Goal: Contribute content: Contribute content

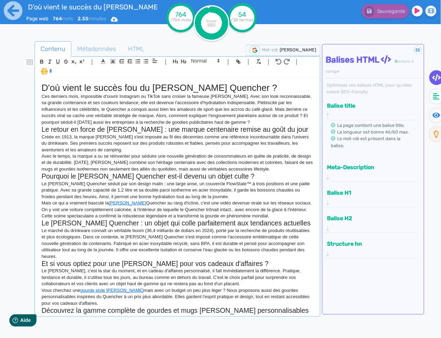
scroll to position [89, 0]
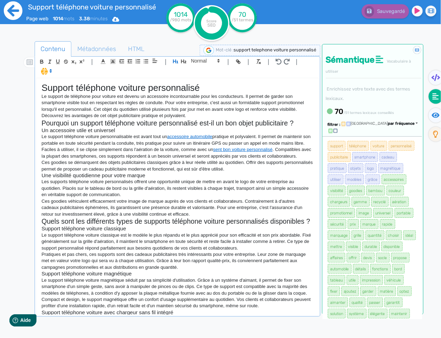
click at [19, 15] on icon at bounding box center [13, 10] width 19 height 19
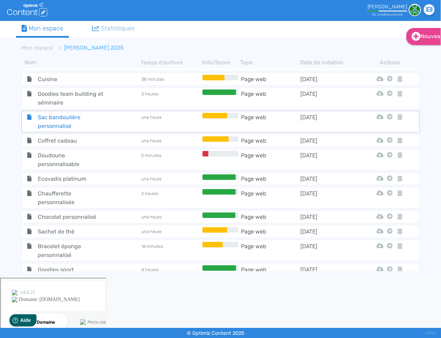
scroll to position [275, 0]
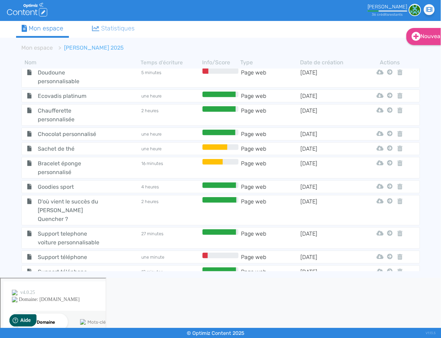
click at [72, 187] on tbody "Saint [PERSON_NAME] une heure Page web [DATE] Html Pdf Word Mon Espace Est-ce q…" at bounding box center [220, 169] width 409 height 203
click at [71, 184] on span "Goodies sport" at bounding box center [71, 186] width 79 height 9
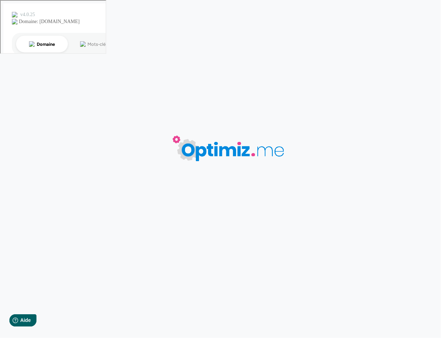
type input "Goodies sport"
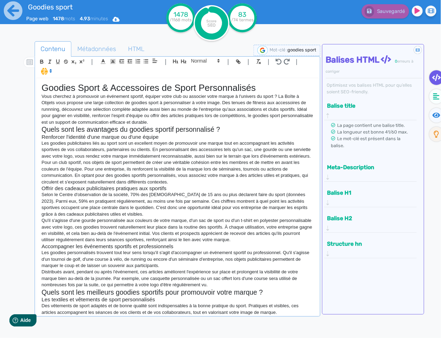
click at [51, 100] on p "Vous cherchez à promouvoir un événement sportif, équiper votre club ou associer…" at bounding box center [177, 109] width 271 height 32
click at [60, 104] on p "Vous cherchez à promouvoir un événement sportif, équiper votre club ou associer…" at bounding box center [177, 109] width 271 height 32
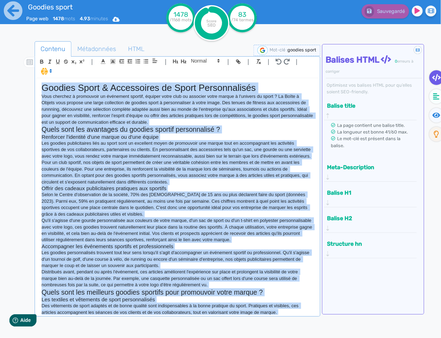
copy div "Loremip Dolor & Sitametcons ad Elits Doeiusmodtemp Inci utlabore e doloremagn a…"
drag, startPoint x: 88, startPoint y: 155, endPoint x: 61, endPoint y: 96, distance: 64.3
click at [88, 154] on p "Les goodies publicitaires liés au sport sont un excellent moyen de promouvoir u…" at bounding box center [177, 149] width 271 height 19
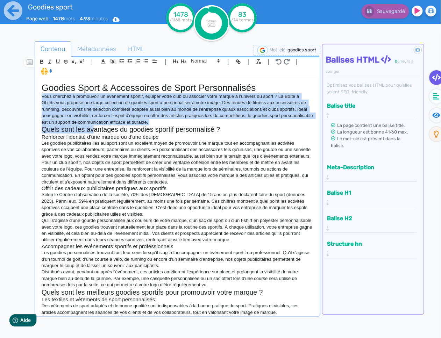
drag, startPoint x: 42, startPoint y: 96, endPoint x: 92, endPoint y: 124, distance: 57.2
click at [93, 126] on div "Goodies Sport & Accessoires de Sport Personnalisés Vous cherchez à promouvoir u…" at bounding box center [177, 196] width 282 height 237
click at [129, 52] on span "HTML" at bounding box center [136, 48] width 28 height 19
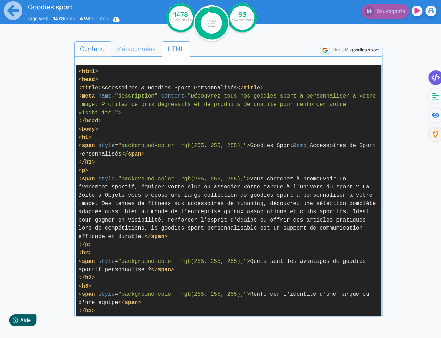
click at [94, 51] on span "Contenu" at bounding box center [93, 48] width 36 height 19
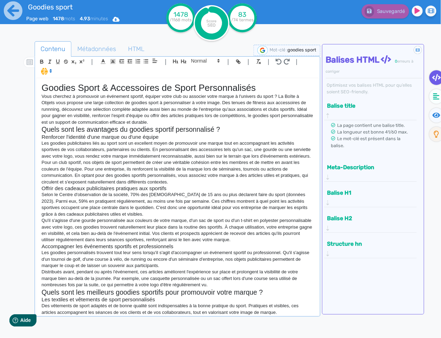
click at [132, 159] on p "Les goodies publicitaires liés au sport sont un excellent moyen de promouvoir u…" at bounding box center [177, 149] width 271 height 19
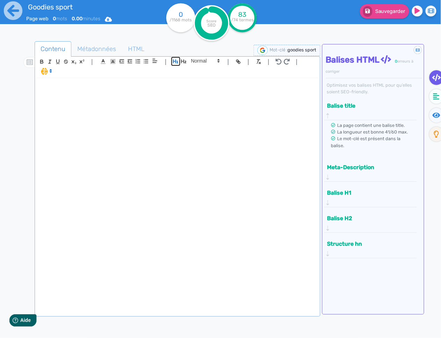
click at [174, 60] on icon "button" at bounding box center [176, 61] width 6 height 6
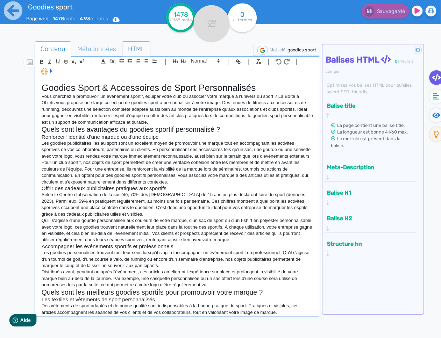
click at [138, 45] on span "HTML" at bounding box center [136, 48] width 28 height 19
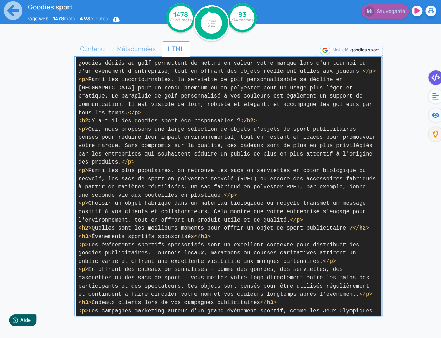
scroll to position [924, 0]
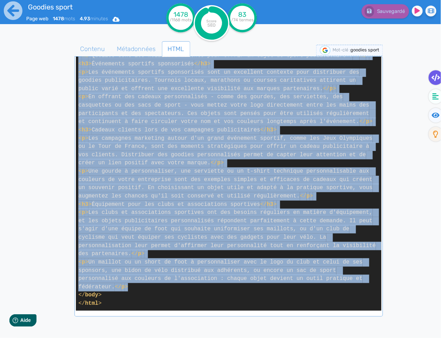
drag, startPoint x: 79, startPoint y: 145, endPoint x: 144, endPoint y: 290, distance: 158.5
copy span "< l > Ipsu dolorsit a consectetu ad elitseddo eiusmod, tempori utlab etdo ma al…"
click at [144, 49] on span "Métadonnées" at bounding box center [136, 48] width 50 height 19
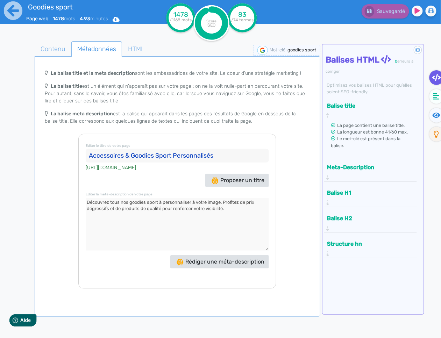
click at [219, 214] on textarea at bounding box center [177, 224] width 183 height 52
drag, startPoint x: 211, startPoint y: 210, endPoint x: 29, endPoint y: 197, distance: 182.8
click at [29, 197] on div "Contenu Métadonnées HTML | | H3 H4 H5 H6 Normal | | | | Goodies Sport & Accesso…" at bounding box center [230, 210] width 420 height 342
click at [14, 19] on icon at bounding box center [13, 10] width 19 height 19
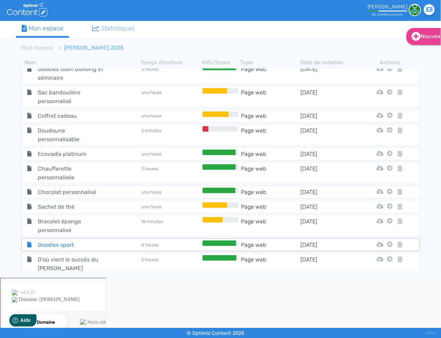
scroll to position [216, 0]
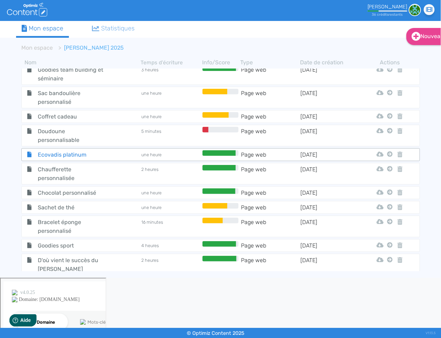
click at [82, 150] on span "Ecovadis platinum" at bounding box center [71, 154] width 79 height 9
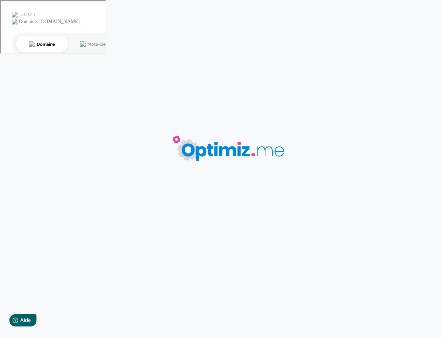
type input "Ecovadis platinum"
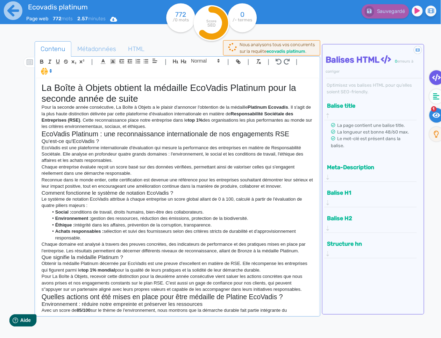
click at [430, 119] on fa-icon at bounding box center [436, 115] width 14 height 15
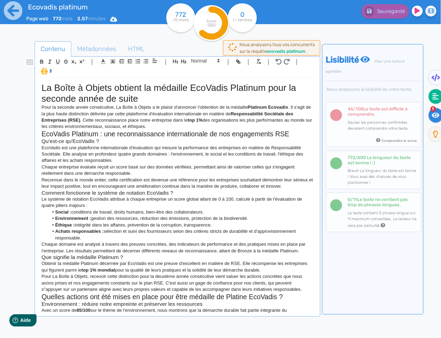
click at [437, 101] on fa-icon at bounding box center [435, 96] width 14 height 15
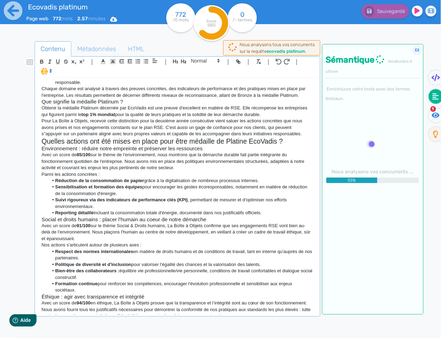
scroll to position [164, 0]
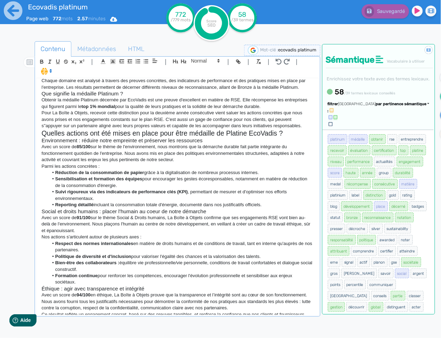
click at [440, 114] on icon at bounding box center [447, 115] width 8 height 7
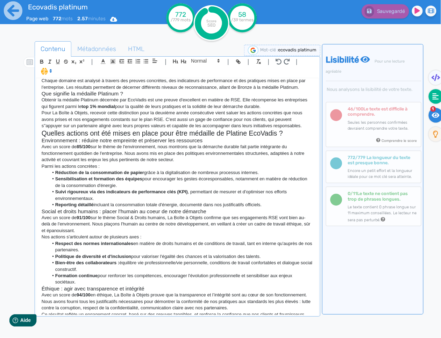
click at [432, 97] on fa-icon at bounding box center [435, 96] width 14 height 15
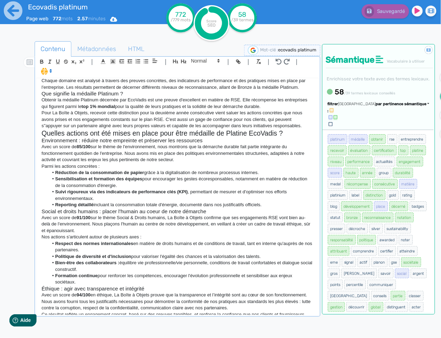
scroll to position [177, 0]
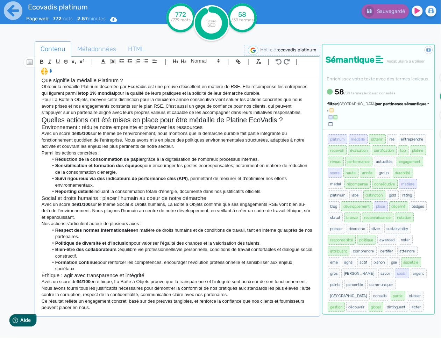
click at [395, 106] on span "par pertinence sémantique" at bounding box center [401, 104] width 51 height 5
click at [387, 130] on link "par fréquence" at bounding box center [367, 124] width 59 height 9
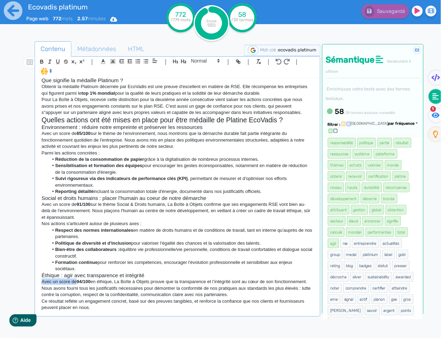
drag, startPoint x: 77, startPoint y: 282, endPoint x: 41, endPoint y: 281, distance: 35.3
click at [42, 281] on p "Avec un score de 94/100 en éthique, La Boîte à Objets prouve que la transparenc…" at bounding box center [177, 281] width 271 height 6
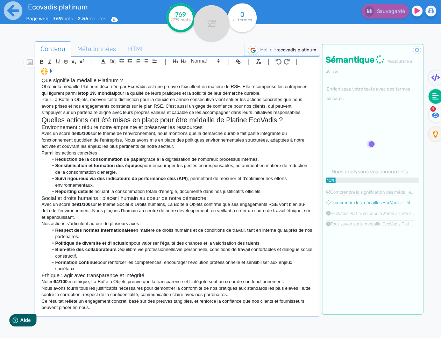
click at [58, 204] on p "Avec un score de 91/100 sur le thème Social & Droits humains, La Boîte à Objets…" at bounding box center [177, 210] width 271 height 19
click at [68, 204] on p "Avec une score de 91/100 sur le thème Social & Droits humains, La Boîte à Objet…" at bounding box center [177, 210] width 271 height 19
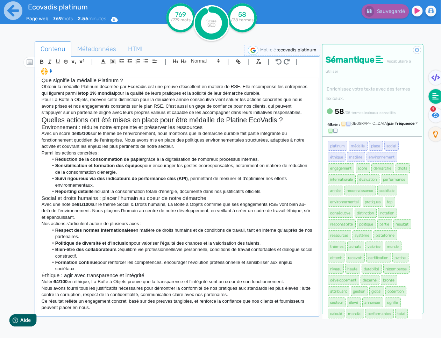
click at [108, 216] on p "Avec une note de 91/100 sur le thème Social & Droits humains, La Boîte à Objets…" at bounding box center [177, 210] width 271 height 19
click at [164, 310] on p "Ce résultat reflète un engagement concret, basé sur des preuves tangibles, et r…" at bounding box center [177, 304] width 271 height 13
click at [16, 12] on icon at bounding box center [13, 10] width 19 height 19
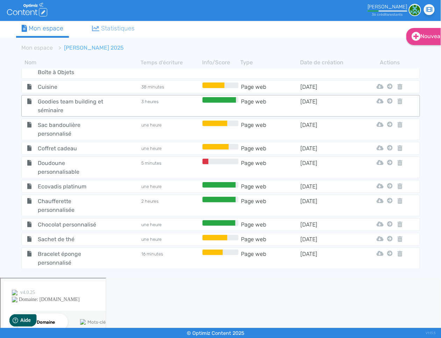
scroll to position [275, 0]
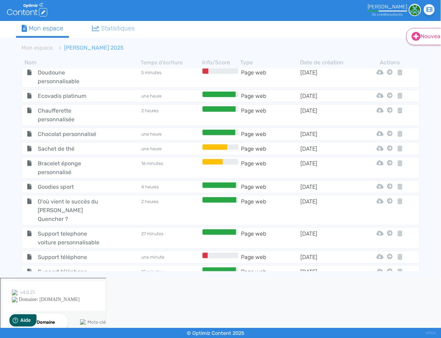
click at [430, 37] on link "Nouveau" at bounding box center [428, 36] width 45 height 17
click at [421, 57] on button "Contenu" at bounding box center [433, 53] width 56 height 11
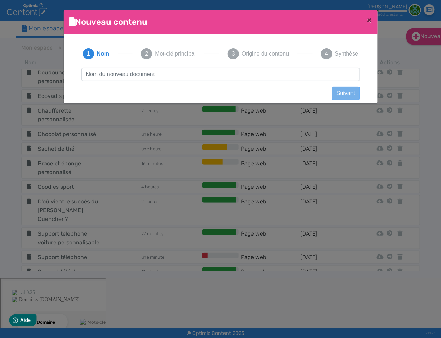
scroll to position [0, 0]
click at [251, 76] on input "text" at bounding box center [220, 74] width 278 height 13
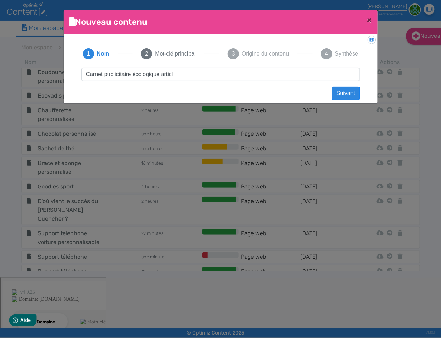
type input "Carnet publicitaire écologique article"
click button "Suivant" at bounding box center [346, 93] width 28 height 13
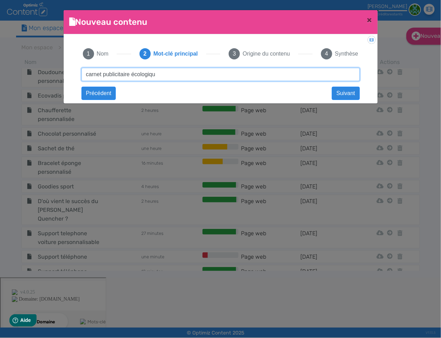
type input "carnet publicitaire écologique"
click button "Suivant" at bounding box center [0, 0] width 0 height 0
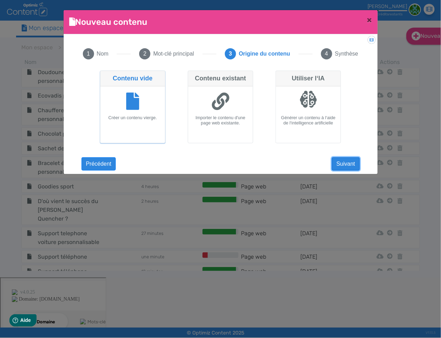
click at [352, 165] on button "Suivant" at bounding box center [346, 163] width 28 height 13
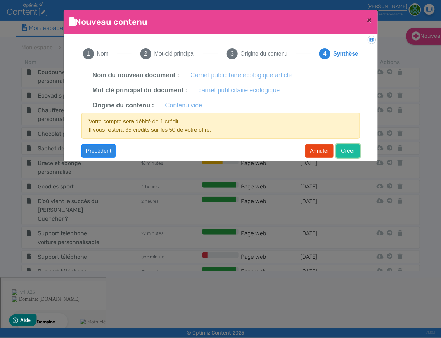
click at [348, 147] on button "Créer" at bounding box center [347, 150] width 23 height 13
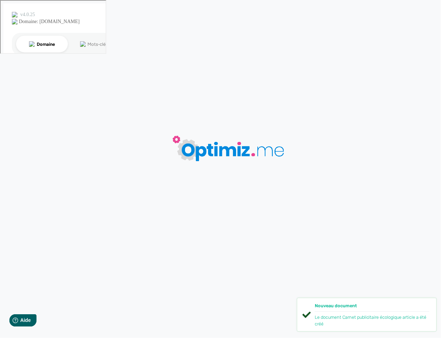
type input "Carnet publicitaire écologique article"
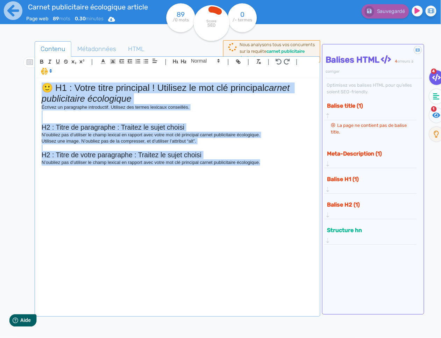
drag, startPoint x: 285, startPoint y: 167, endPoint x: -1, endPoint y: 71, distance: 301.3
click at [0, 71] on html "Carnet publicitaire écologique article Page web 89 mots 0.30 minutes Html Pdf W…" at bounding box center [220, 169] width 441 height 338
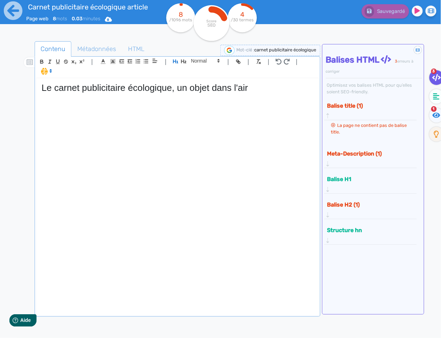
click at [225, 98] on div "Le carnet publicitaire écologique, un objet dans l'air" at bounding box center [177, 196] width 282 height 237
click at [437, 96] on icon at bounding box center [436, 96] width 6 height 7
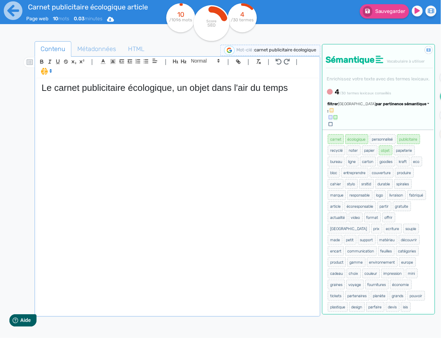
click at [392, 106] on span "par pertinence sémantique" at bounding box center [401, 104] width 51 height 5
click at [388, 107] on div "Trier par pertinence sémantique" at bounding box center [383, 104] width 91 height 6
click at [372, 127] on span "par fréquence" at bounding box center [360, 125] width 23 height 4
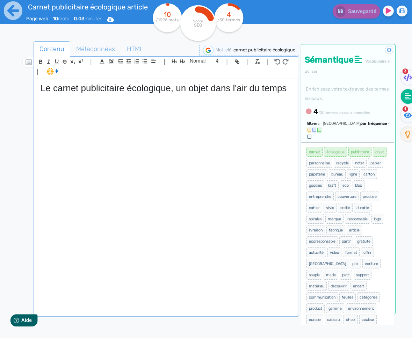
click at [119, 110] on div "Le carnet publicitaire écologique, un objet dans l'air du temps" at bounding box center [166, 197] width 262 height 237
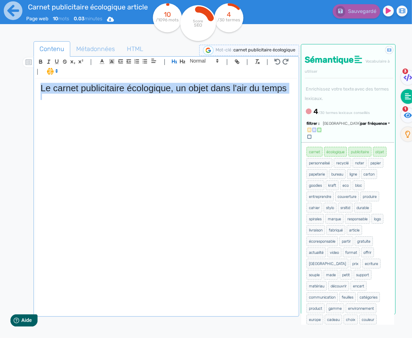
copy h1 "Le carnet publicitaire écologique, un objet dans l'air du temps"
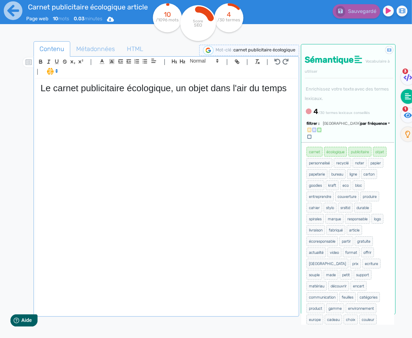
click at [90, 129] on div "Le carnet publicitaire écologique, un objet dans l'air du temps" at bounding box center [166, 197] width 262 height 237
drag, startPoint x: 130, startPoint y: 99, endPoint x: 123, endPoint y: 98, distance: 7.8
click at [130, 99] on p "De plus en plus d'entreprise" at bounding box center [167, 97] width 252 height 6
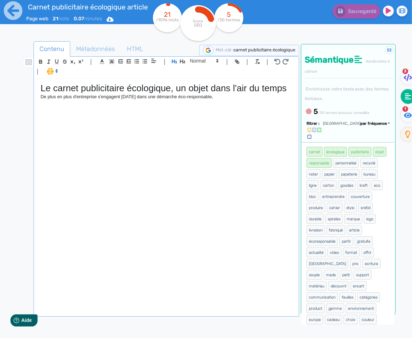
click at [244, 99] on p "De plus en plus d'entreprise s'engagent [DATE] dans une démarche éco-responsabl…" at bounding box center [167, 97] width 252 height 6
drag, startPoint x: 247, startPoint y: 96, endPoint x: 38, endPoint y: 97, distance: 208.6
click at [38, 97] on div "Le carnet publicitaire écologique, un objet dans l'air du temps De plus en plus…" at bounding box center [166, 197] width 262 height 237
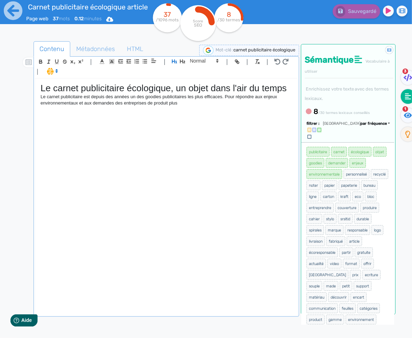
click at [213, 110] on div "Le carnet publicitaire écologique, un objet dans l'air du temps Le carnet publi…" at bounding box center [166, 197] width 262 height 237
click at [71, 97] on p "Le carnet publicitaire est depuis des années un des goodies publicitaires les p…" at bounding box center [167, 100] width 252 height 13
click at [159, 97] on p "Le carnet personnalisé est depuis des années un des goodies publicitaires les p…" at bounding box center [167, 100] width 252 height 13
click at [159, 98] on p "Le carnet personnalisé est depuis des années un des goodies publicitaires les p…" at bounding box center [167, 100] width 252 height 13
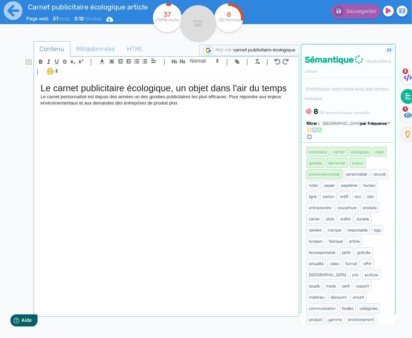
click at [201, 112] on div "Le carnet publicitaire écologique, un objet dans l'air du temps Le carnet perso…" at bounding box center [166, 197] width 262 height 237
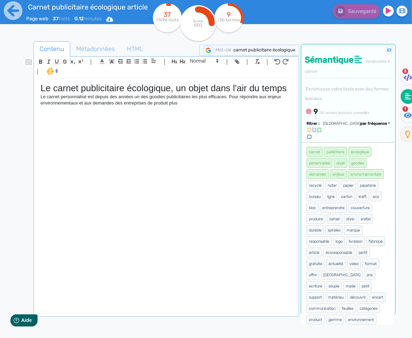
click at [169, 104] on p "Le carnet personnalisé est depuis des années un des goodies publicitaires les p…" at bounding box center [167, 100] width 252 height 13
click at [204, 105] on p "Le carnet personnalisé est depuis des années un des goodies publicitaires les p…" at bounding box center [167, 100] width 252 height 13
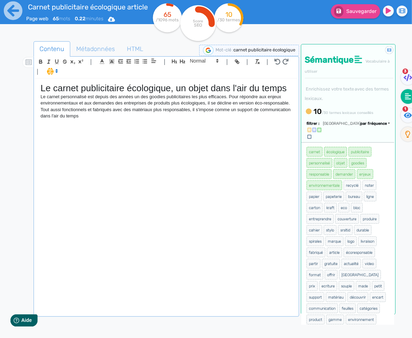
click at [113, 109] on p "Le carnet personnalisé est depuis des années un des goodies publicitaires les p…" at bounding box center [167, 107] width 252 height 26
click at [241, 110] on p "Le carnet personnalisé est depuis des années un des goodies publicitaires les p…" at bounding box center [167, 107] width 252 height 26
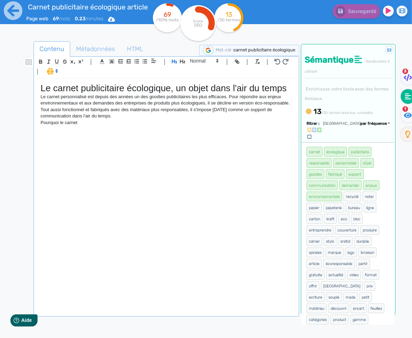
click at [104, 128] on div "Le carnet publicitaire écologique, un objet dans l'air du temps Le carnet perso…" at bounding box center [166, 197] width 262 height 237
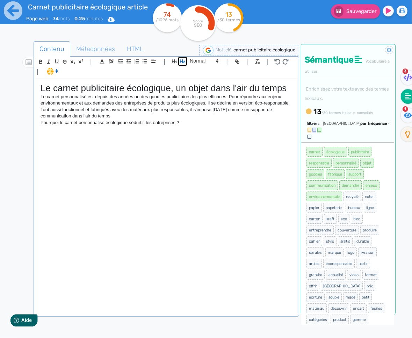
click at [180, 64] on icon "button" at bounding box center [183, 61] width 6 height 6
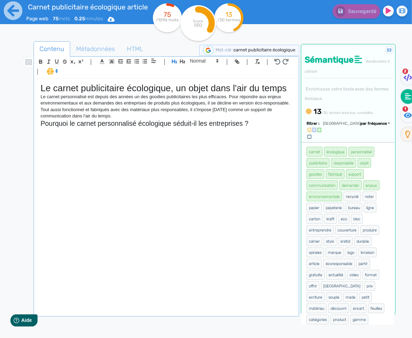
click at [184, 129] on p at bounding box center [167, 131] width 252 height 6
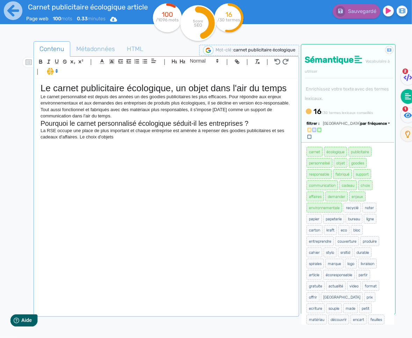
click at [183, 144] on div "Le carnet publicitaire écologique, un objet dans l'air du temps Le carnet perso…" at bounding box center [166, 197] width 262 height 237
click at [267, 132] on p "La RSE occupe une place de plus important et chaque entreprise est aménée à rep…" at bounding box center [167, 134] width 252 height 13
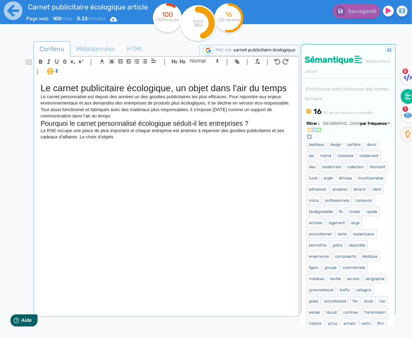
click at [267, 132] on p "La RSE occupe une place de plus important et chaque entreprise est aménée à rep…" at bounding box center [167, 134] width 252 height 13
click at [201, 136] on p "La RSE occupe une place de plus important et chaque entreprise est aménée à rep…" at bounding box center [167, 134] width 252 height 13
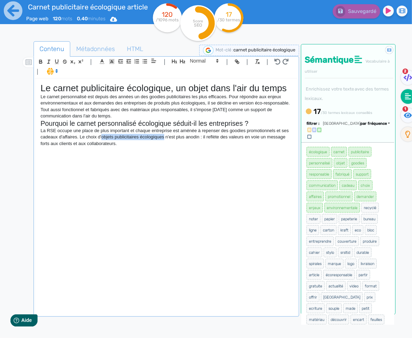
drag, startPoint x: 165, startPoint y: 138, endPoint x: 106, endPoint y: 138, distance: 59.4
click at [103, 139] on p "La RSE occupe une place de plus important et chaque entreprise est aménée à rep…" at bounding box center [167, 137] width 252 height 19
click at [237, 61] on line "button" at bounding box center [237, 61] width 1 height 1
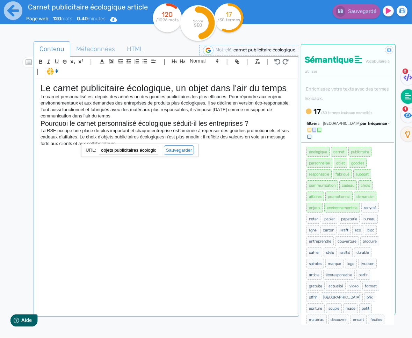
paste input "[URL][DOMAIN_NAME]"
click at [177, 153] on link at bounding box center [176, 149] width 36 height 5
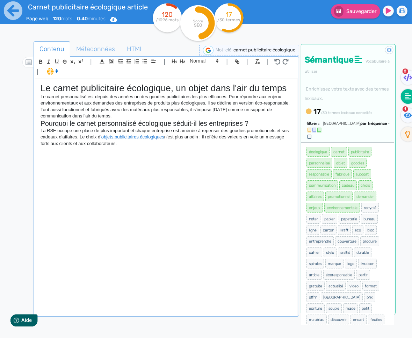
click at [134, 155] on div "Le carnet publicitaire écologique, un objet dans l'air du temps Le carnet perso…" at bounding box center [166, 197] width 262 height 237
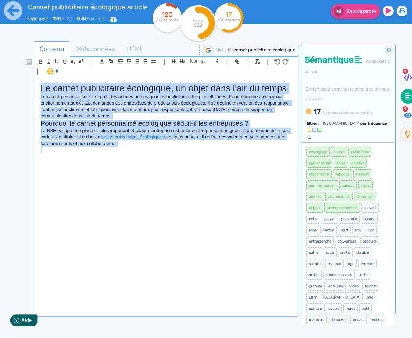
copy div "Le carnet publicitaire écologique, un objet dans l'air du temps Le carnet perso…"
click at [117, 155] on div "Le carnet publicitaire écologique, un objet dans l'air du temps Le carnet perso…" at bounding box center [166, 197] width 262 height 237
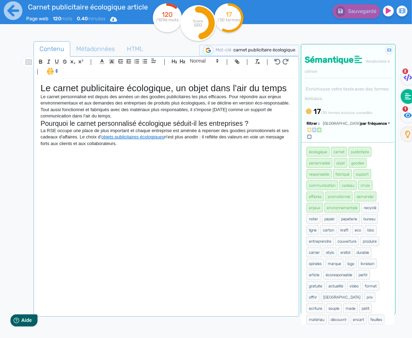
click at [108, 151] on p at bounding box center [167, 150] width 252 height 6
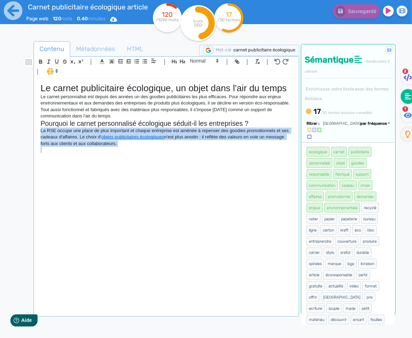
drag, startPoint x: 92, startPoint y: 159, endPoint x: 36, endPoint y: 132, distance: 61.7
click at [36, 132] on div "Le carnet publicitaire écologique, un objet dans l'air du temps Le carnet perso…" at bounding box center [166, 197] width 262 height 237
drag, startPoint x: 133, startPoint y: 151, endPoint x: 30, endPoint y: 132, distance: 104.1
click at [30, 132] on div "Contenu Métadonnées HTML | | H3 H4 H5 H6 Normal | | | | Le carnet publicitaire …" at bounding box center [216, 210] width 392 height 342
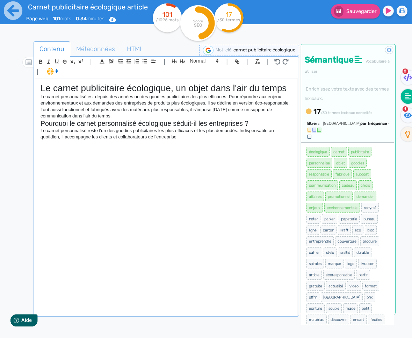
click at [92, 137] on p "Le carnet personnalisé reste l'un des goodies publicitaires les plus efficaces …" at bounding box center [167, 134] width 252 height 13
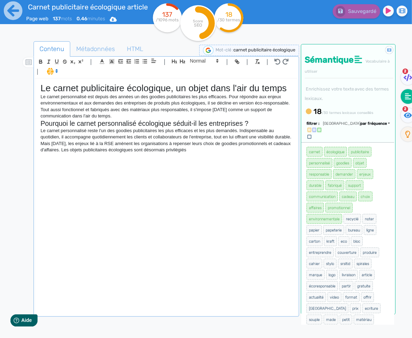
drag, startPoint x: 42, startPoint y: 151, endPoint x: 217, endPoint y: 157, distance: 174.8
click at [217, 153] on p "Mais [DATE], les enjeux lié à la RSE amènent les organisations à repenser leurs…" at bounding box center [167, 146] width 252 height 13
copy p "Mais [DATE], les enjeux lié à la RSE amènent les organisations à repenser leurs…"
click at [222, 161] on div "Le carnet publicitaire écologique, un objet dans l'air du temps Le carnet perso…" at bounding box center [166, 197] width 262 height 237
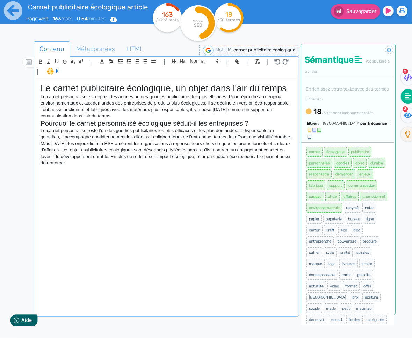
click at [60, 166] on p "Mais [DATE], les enjeux lié à la RSE amènent les organisations à repenser leurs…" at bounding box center [167, 153] width 252 height 26
click at [152, 182] on div "Le carnet publicitaire écologique, un objet dans l'air du temps Le carnet perso…" at bounding box center [166, 197] width 262 height 237
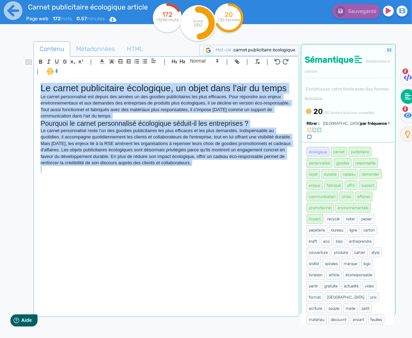
copy div "Lo ipsumd sitametconse adipiscing, el seddo eius t'inc ut labor Et dolore magna…"
click at [198, 173] on p at bounding box center [167, 169] width 252 height 6
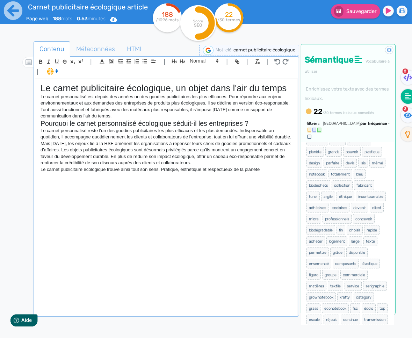
scroll to position [185, 0]
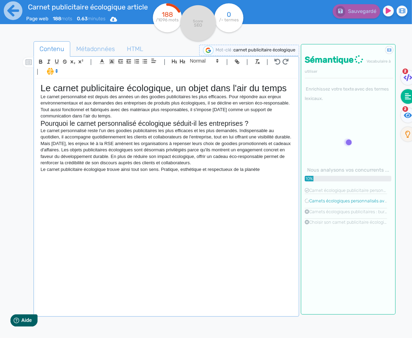
click at [251, 173] on p "Le carnet publicitaire écologique trouve ainsi tout son sens. Pratique, esthéti…" at bounding box center [167, 169] width 252 height 6
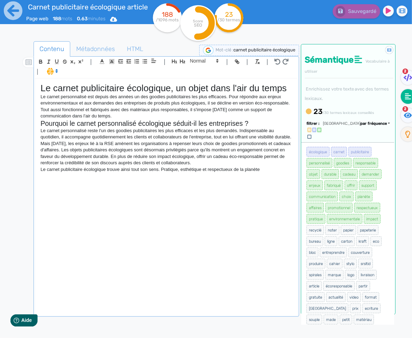
click at [273, 173] on p "Le carnet publicitaire écologique trouve ainsi tout son sens. Pratique, esthéti…" at bounding box center [167, 169] width 252 height 6
click at [87, 179] on p "Le carnet publicitaire écologique trouve ainsi tout son sens. Pratique, esthéti…" at bounding box center [167, 172] width 252 height 13
click at [123, 179] on p "Le carnet publicitaire écologique trouve ainsi tout son sens. Pratique, esthéti…" at bounding box center [167, 172] width 252 height 13
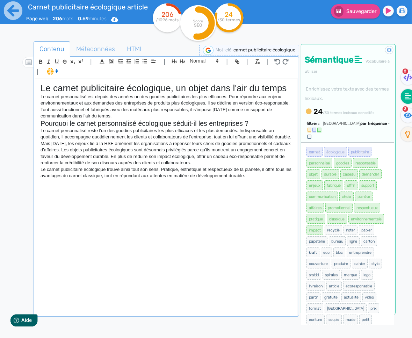
scroll to position [209, 0]
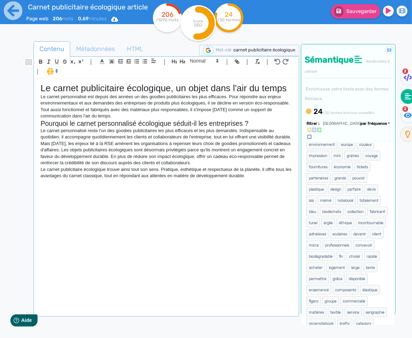
click at [261, 188] on div "Le carnet publicitaire écologique, un objet dans l'air du temps Le carnet perso…" at bounding box center [166, 197] width 262 height 237
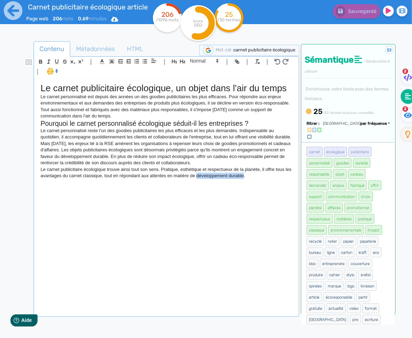
drag, startPoint x: 251, startPoint y: 183, endPoint x: 205, endPoint y: 184, distance: 46.1
click at [205, 179] on p "Le carnet publicitaire écologique trouve ainsi tout son sens. Pratique, esthéti…" at bounding box center [167, 172] width 252 height 13
click at [406, 113] on icon at bounding box center [408, 115] width 8 height 5
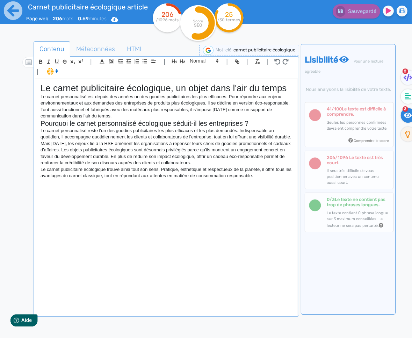
click at [48, 140] on p "Le carnet personnalisé reste l'un des goodies publicitaires les plus efficaces …" at bounding box center [167, 134] width 252 height 13
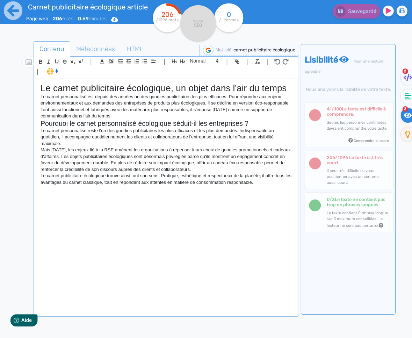
click at [281, 149] on p "Mais [DATE], les enjeux lié à la RSE amènent les organisations à repenser leurs…" at bounding box center [167, 160] width 252 height 26
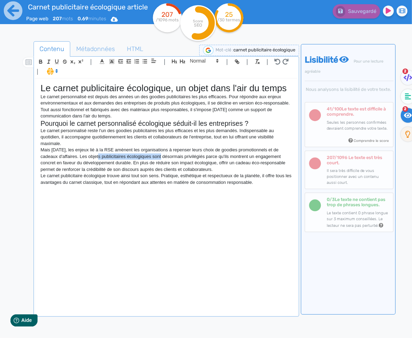
drag, startPoint x: 152, startPoint y: 158, endPoint x: 89, endPoint y: 158, distance: 62.9
click at [89, 158] on p "Mais [DATE], les enjeux lié à la RSE amènent les organisations à repenser leurs…" at bounding box center [167, 160] width 252 height 26
click at [237, 62] on icon "button" at bounding box center [237, 62] width 6 height 6
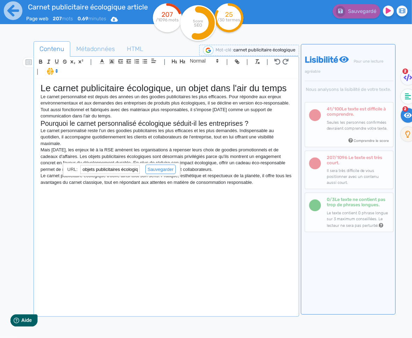
paste input "[URL][DOMAIN_NAME]"
click at [160, 168] on link at bounding box center [158, 169] width 36 height 5
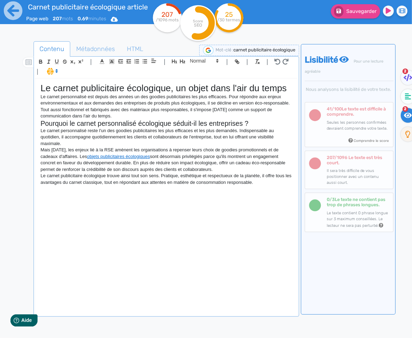
click at [188, 179] on p "Le carnet publicitaire écologique trouve ainsi tout son sens. Pratique, esthéti…" at bounding box center [167, 179] width 252 height 13
drag, startPoint x: 106, startPoint y: 175, endPoint x: 48, endPoint y: 177, distance: 58.4
click at [48, 177] on p "Le carnet publicitaire écologique trouve ainsi tout son sens. Pratique, esthéti…" at bounding box center [167, 179] width 252 height 13
click at [239, 61] on icon "button" at bounding box center [237, 62] width 6 height 6
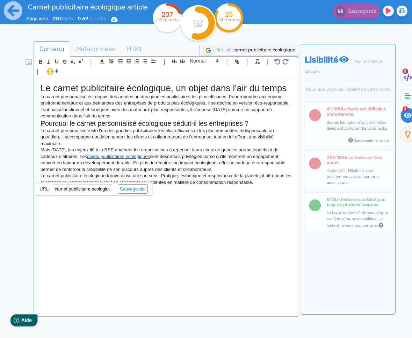
paste input "[URL][DOMAIN_NAME]"
type input "[URL][DOMAIN_NAME]"
click at [141, 191] on link at bounding box center [130, 188] width 36 height 5
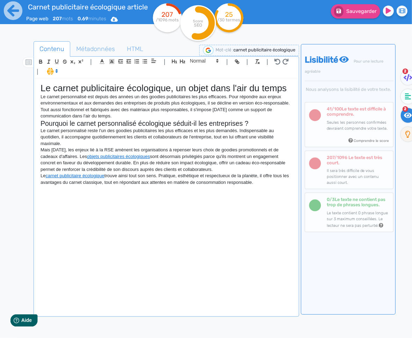
drag, startPoint x: 247, startPoint y: 190, endPoint x: 257, endPoint y: 190, distance: 10.9
click at [248, 190] on div "Le carnet publicitaire écologique, un objet dans l'air du temps Le carnet perso…" at bounding box center [166, 197] width 262 height 237
click at [410, 99] on icon at bounding box center [408, 96] width 6 height 6
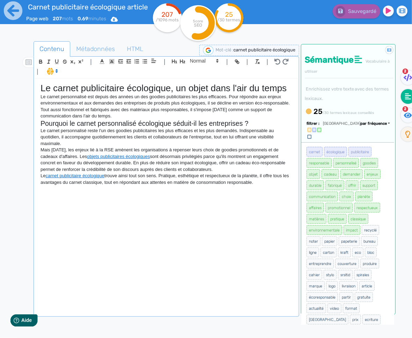
click at [284, 193] on div "Le carnet publicitaire écologique, un objet dans l'air du temps Le carnet perso…" at bounding box center [166, 197] width 262 height 237
click at [74, 195] on div "Le carnet publicitaire écologique, un objet dans l'air du temps Le carnet perso…" at bounding box center [166, 197] width 262 height 237
drag, startPoint x: 92, startPoint y: 197, endPoint x: 98, endPoint y: 194, distance: 7.2
click at [93, 196] on div "Le carnet publicitaire écologique, un objet dans l'air du temps Le carnet perso…" at bounding box center [166, 197] width 262 height 237
drag, startPoint x: 99, startPoint y: 188, endPoint x: 90, endPoint y: 187, distance: 8.4
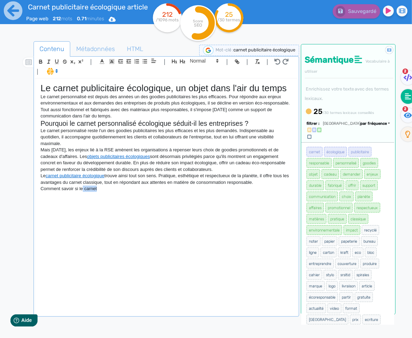
click at [82, 189] on p "Comment savoir si le carnet" at bounding box center [167, 189] width 252 height 6
click at [134, 189] on p "Comment savoir si les carnets" at bounding box center [167, 189] width 252 height 6
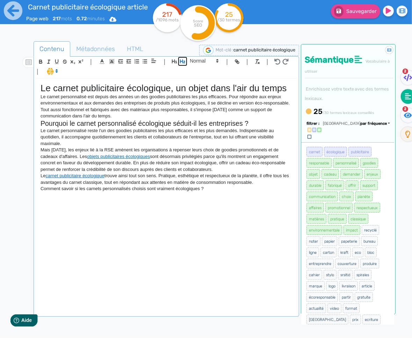
click at [181, 61] on icon "button" at bounding box center [183, 61] width 6 height 6
click at [193, 201] on div "Le carnet publicitaire écologique, un objet dans l'air du temps Le carnet perso…" at bounding box center [166, 197] width 262 height 237
click at [205, 199] on p at bounding box center [167, 197] width 252 height 6
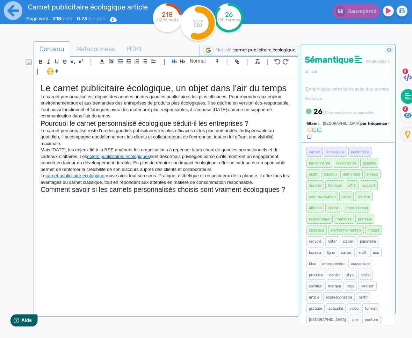
click at [149, 196] on p at bounding box center [167, 197] width 252 height 6
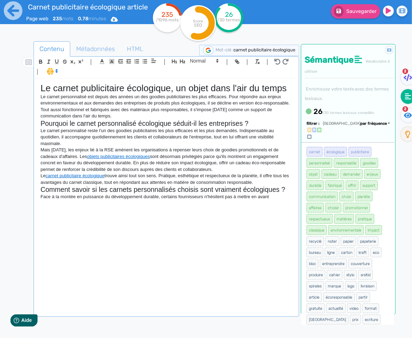
click at [279, 203] on div "Le carnet publicitaire écologique, un objet dans l'air du temps Le carnet perso…" at bounding box center [166, 197] width 262 height 237
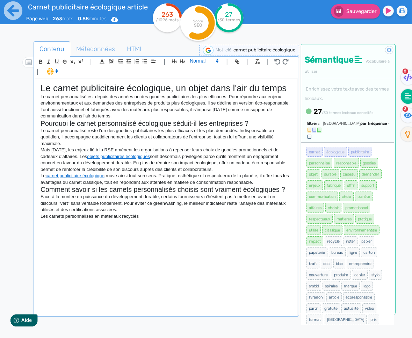
click at [194, 63] on span at bounding box center [204, 61] width 34 height 8
click at [199, 77] on span at bounding box center [204, 73] width 28 height 12
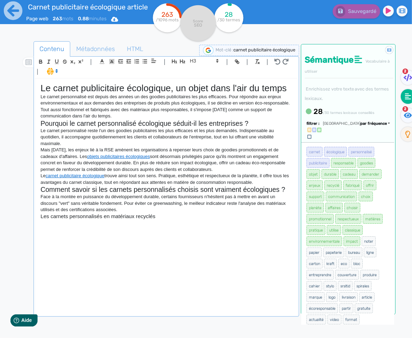
click at [155, 223] on div "Le carnet publicitaire écologique, un objet dans l'air du temps Le carnet perso…" at bounding box center [166, 197] width 262 height 237
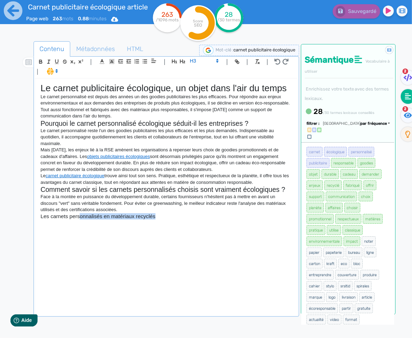
drag, startPoint x: 157, startPoint y: 218, endPoint x: 80, endPoint y: 218, distance: 76.5
click at [80, 218] on h3 "Les carnets personnalisés en matériaux recyclés" at bounding box center [167, 216] width 252 height 6
click at [77, 224] on div "Le carnet publicitaire écologique, un objet dans l'air du temps Le carnet perso…" at bounding box center [166, 197] width 262 height 237
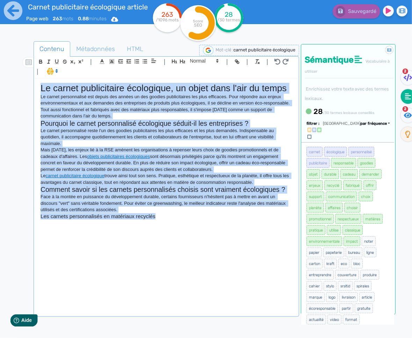
copy div "Lo ipsumd sitametconse adipiscing, el seddo eius t'inc ut labor Et dolore magna…"
click at [151, 206] on p "Face à la montée en puissance du développement durable, certains fournisseurs n…" at bounding box center [167, 203] width 252 height 19
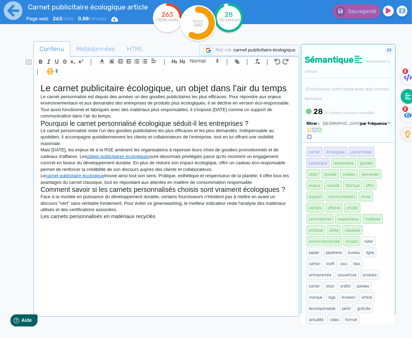
click at [238, 204] on p "Face à la montée en puissance du développement durable, certains fournisseurs n…" at bounding box center [167, 203] width 252 height 19
click at [144, 229] on div "Le carnet publicitaire écologique, un objet dans l'air du temps Le carnet perso…" at bounding box center [166, 197] width 262 height 237
drag, startPoint x: 161, startPoint y: 217, endPoint x: 45, endPoint y: 217, distance: 116.3
click at [45, 217] on h3 "Les carnets personnalisés en matériaux recyclés" at bounding box center [167, 216] width 252 height 6
click at [80, 226] on div "Le carnet publicitaire écologique, un objet dans l'air du temps Le carnet perso…" at bounding box center [166, 197] width 262 height 237
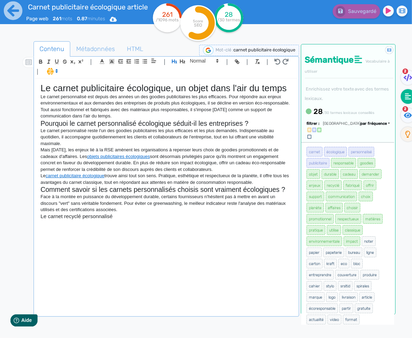
click at [75, 234] on div "Le carnet publicitaire écologique, un objet dans l'air du temps Le carnet perso…" at bounding box center [166, 197] width 262 height 237
